Goal: Information Seeking & Learning: Understand process/instructions

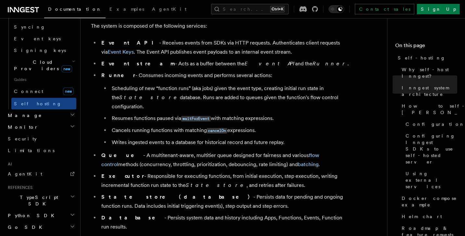
scroll to position [389, 0]
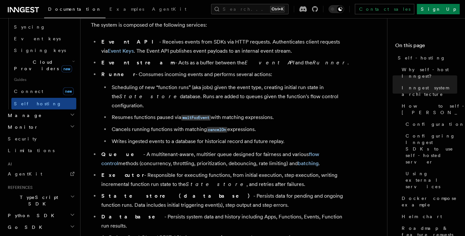
click at [70, 194] on icon "button" at bounding box center [72, 196] width 5 height 5
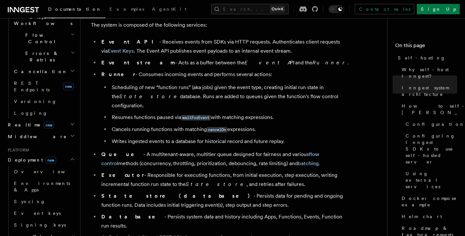
scroll to position [222, 0]
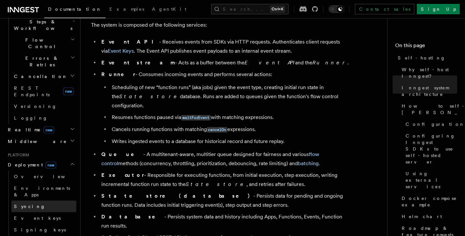
click at [38, 200] on link "Syncing" at bounding box center [43, 206] width 65 height 12
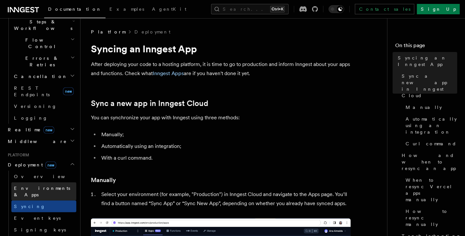
click at [38, 185] on span "Environments & Apps" at bounding box center [42, 191] width 56 height 12
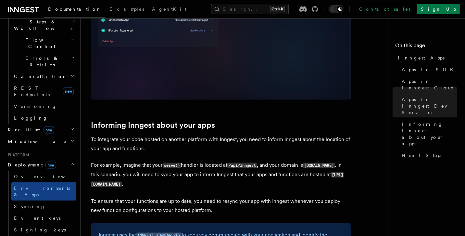
scroll to position [952, 0]
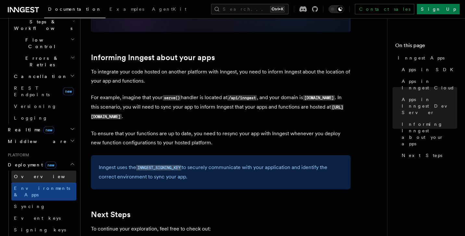
click at [36, 170] on link "Overview" at bounding box center [43, 176] width 65 height 12
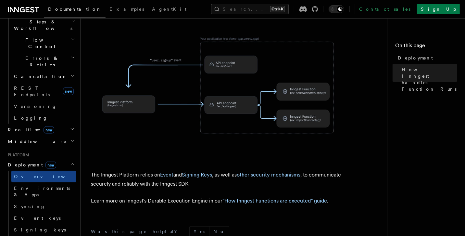
scroll to position [354, 0]
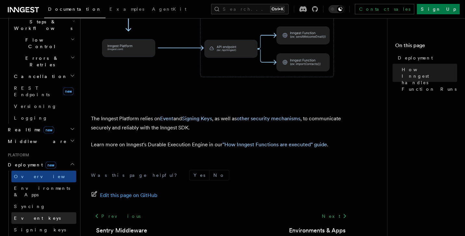
click at [42, 212] on link "Event keys" at bounding box center [43, 218] width 65 height 12
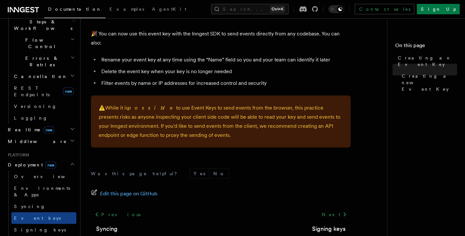
scroll to position [496, 0]
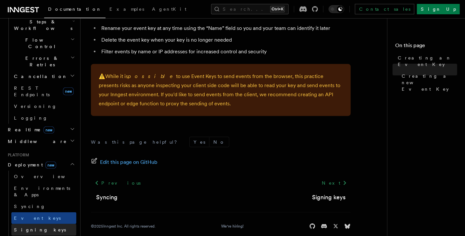
click at [36, 224] on link "Signing keys" at bounding box center [43, 230] width 65 height 12
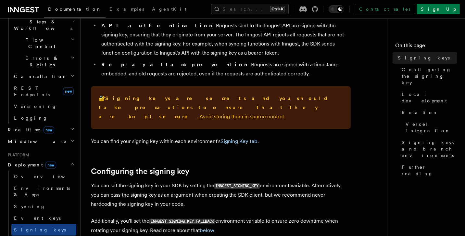
scroll to position [216, 0]
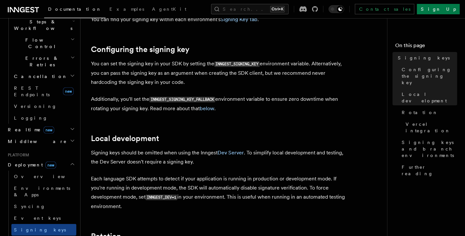
click at [243, 61] on code "INNGEST_SIGNING_KEY" at bounding box center [236, 64] width 45 height 6
copy code "INNGEST_SIGNING_KEY"
click at [234, 61] on code "INNGEST_SIGNING_KEY" at bounding box center [236, 64] width 45 height 6
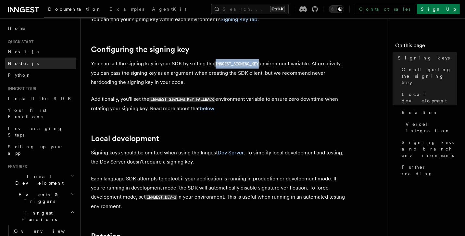
scroll to position [0, 0]
click at [46, 66] on link "Node.js" at bounding box center [40, 64] width 71 height 12
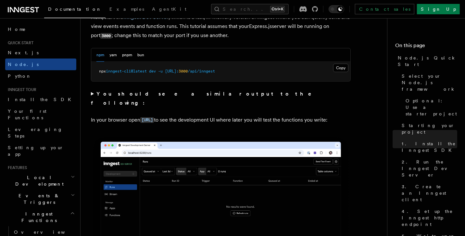
scroll to position [519, 0]
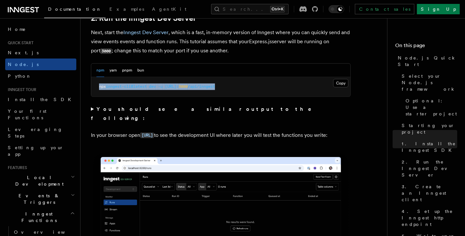
drag, startPoint x: 251, startPoint y: 91, endPoint x: 97, endPoint y: 84, distance: 153.6
click at [97, 84] on pre "npx inngest-cli@latest dev -u http://localhost: 3000 /api/inngest" at bounding box center [220, 86] width 259 height 19
click at [122, 67] on button "pnpm" at bounding box center [127, 70] width 10 height 13
drag, startPoint x: 270, startPoint y: 83, endPoint x: 255, endPoint y: 85, distance: 14.5
click at [255, 85] on pre "pnpm dlx inngest-cli@latest dev -u http://localhost: 3000 /api/inngest" at bounding box center [220, 86] width 259 height 19
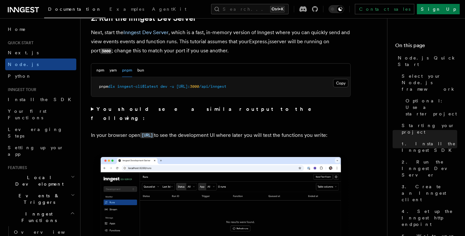
click at [258, 86] on pre "pnpm dlx inngest-cli@latest dev -u http://localhost: 3000 /api/inngest" at bounding box center [220, 86] width 259 height 19
click at [337, 85] on button "Copy Copied" at bounding box center [340, 83] width 15 height 8
click at [206, 5] on div "Search... Ctrl+K Contact sales Sign Up" at bounding box center [333, 9] width 254 height 10
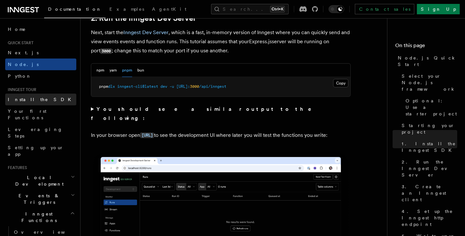
click at [48, 97] on link "Install the SDK" at bounding box center [40, 99] width 71 height 12
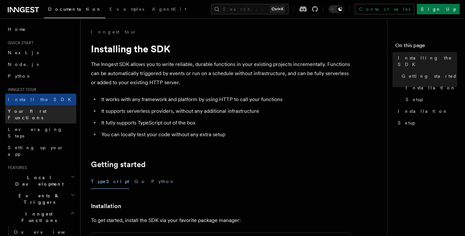
click at [47, 108] on link "Your first Functions" at bounding box center [40, 114] width 71 height 18
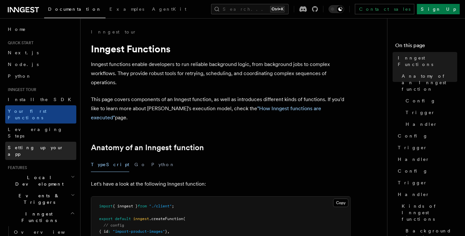
click at [50, 141] on link "Setting up your app" at bounding box center [40, 150] width 71 height 18
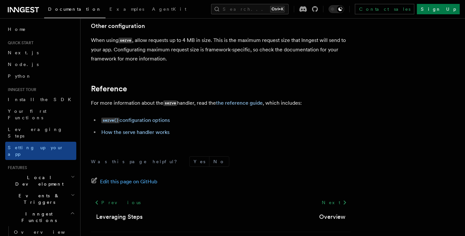
scroll to position [86, 0]
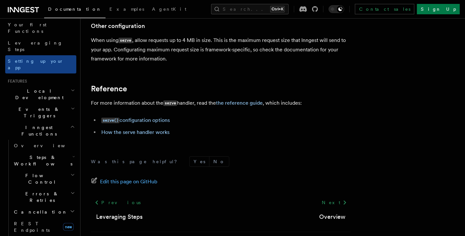
click at [41, 85] on h2 "Local Development" at bounding box center [40, 94] width 71 height 18
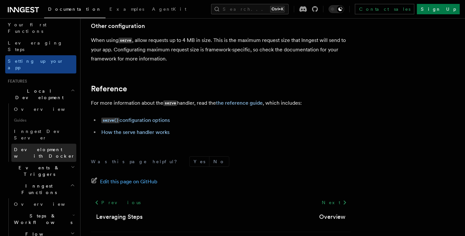
click at [46, 147] on span "Development with Docker" at bounding box center [44, 153] width 61 height 12
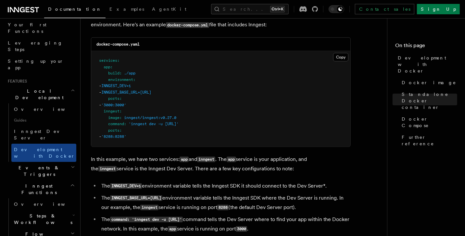
scroll to position [432, 0]
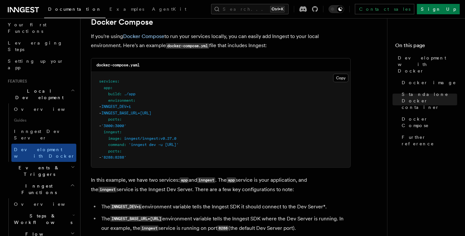
click at [71, 88] on icon "button" at bounding box center [73, 90] width 4 height 5
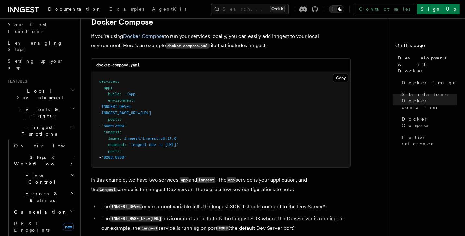
click at [71, 106] on icon "button" at bounding box center [73, 108] width 4 height 5
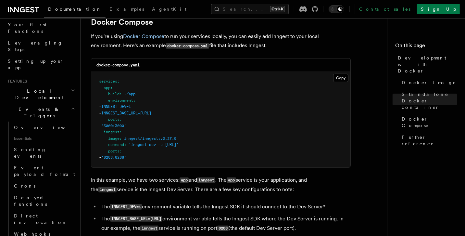
click at [71, 106] on icon "button" at bounding box center [73, 108] width 4 height 5
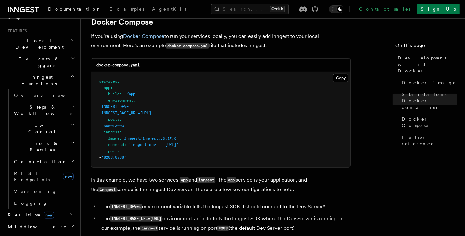
scroll to position [216, 0]
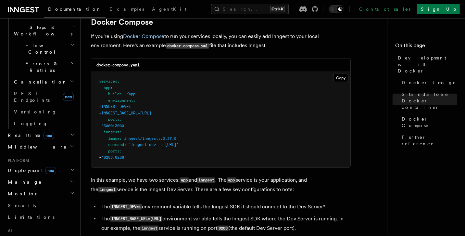
click at [70, 167] on icon "button" at bounding box center [72, 169] width 5 height 5
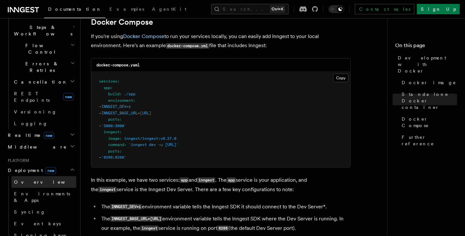
click at [40, 176] on link "Overview" at bounding box center [43, 182] width 65 height 12
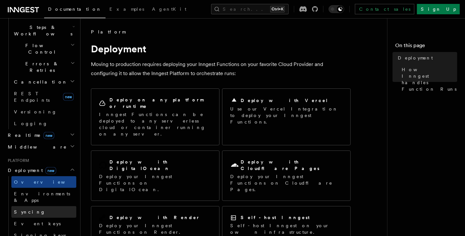
click at [43, 206] on link "Syncing" at bounding box center [43, 212] width 65 height 12
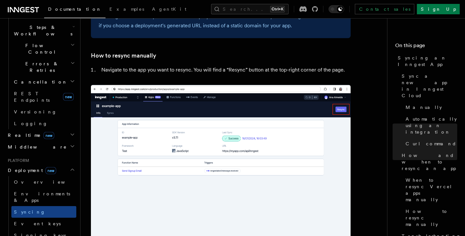
scroll to position [1341, 0]
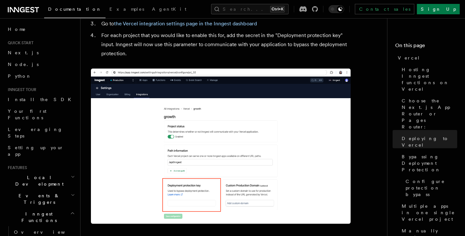
scroll to position [694, 0]
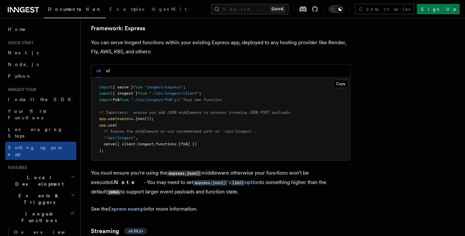
scroll to position [1923, 0]
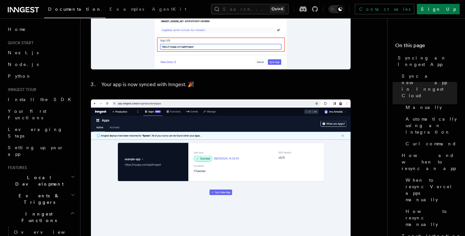
scroll to position [664, 0]
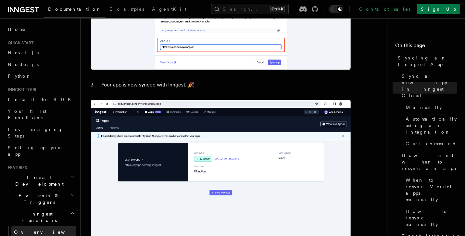
click at [43, 226] on link "Overview" at bounding box center [43, 232] width 65 height 12
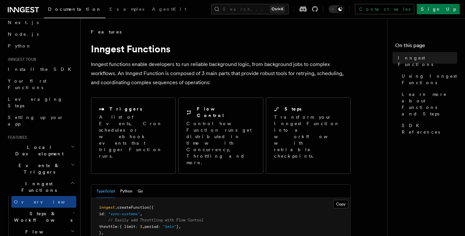
scroll to position [130, 0]
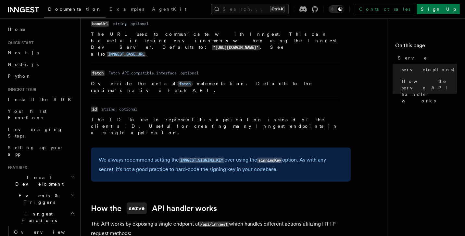
scroll to position [575, 0]
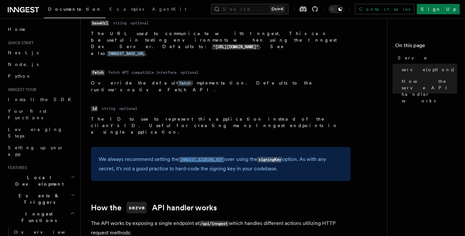
click at [210, 157] on code "INNGEST_SIGNING_KEY" at bounding box center [201, 160] width 45 height 6
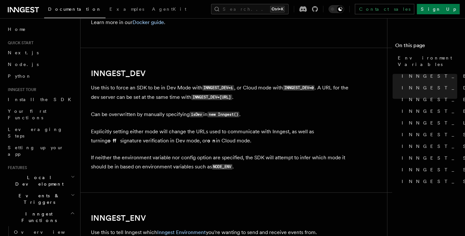
scroll to position [448, 0]
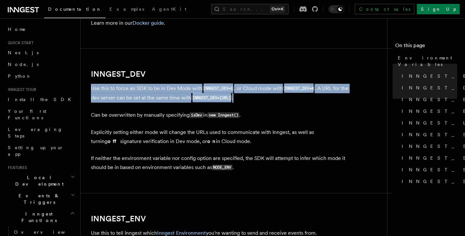
drag, startPoint x: 92, startPoint y: 89, endPoint x: 343, endPoint y: 96, distance: 250.6
click at [343, 96] on p "Use this to force an SDK to be in Dev Mode with INNGEST_DEV=1 , or Cloud mode w…" at bounding box center [221, 93] width 260 height 19
click at [285, 99] on p "Use this to force an SDK to be in Dev Mode with INNGEST_DEV=1 , or Cloud mode w…" at bounding box center [221, 93] width 260 height 19
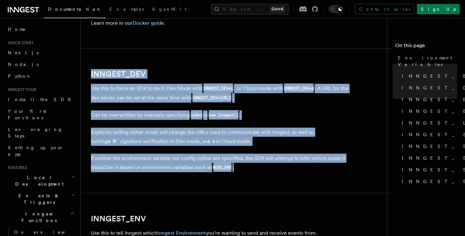
drag, startPoint x: 242, startPoint y: 171, endPoint x: 89, endPoint y: 68, distance: 184.7
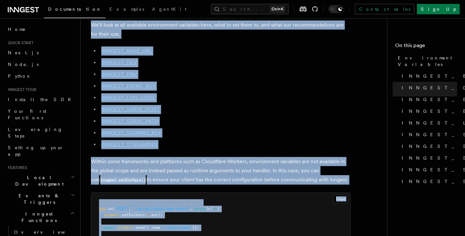
scroll to position [0, 0]
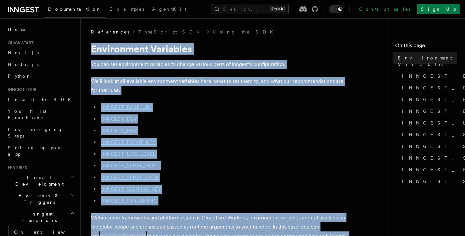
drag, startPoint x: 182, startPoint y: 115, endPoint x: 93, endPoint y: 49, distance: 111.1
copy article "Environment Variables You can set environment variables to change various parts…"
